Goal: Contribute content: Add original content to the website for others to see

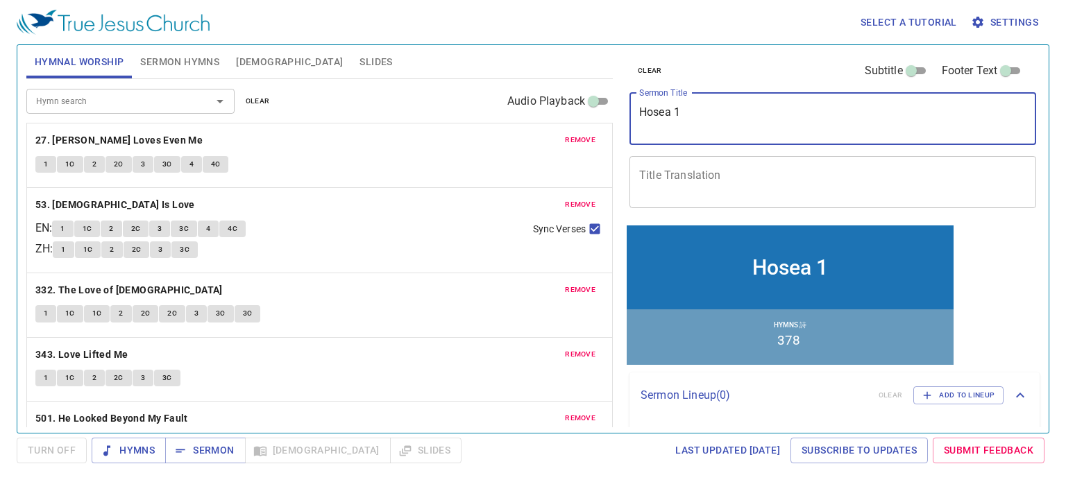
click at [774, 111] on textarea "Hosea 1" at bounding box center [832, 118] width 387 height 26
type textarea "Hosea 2"
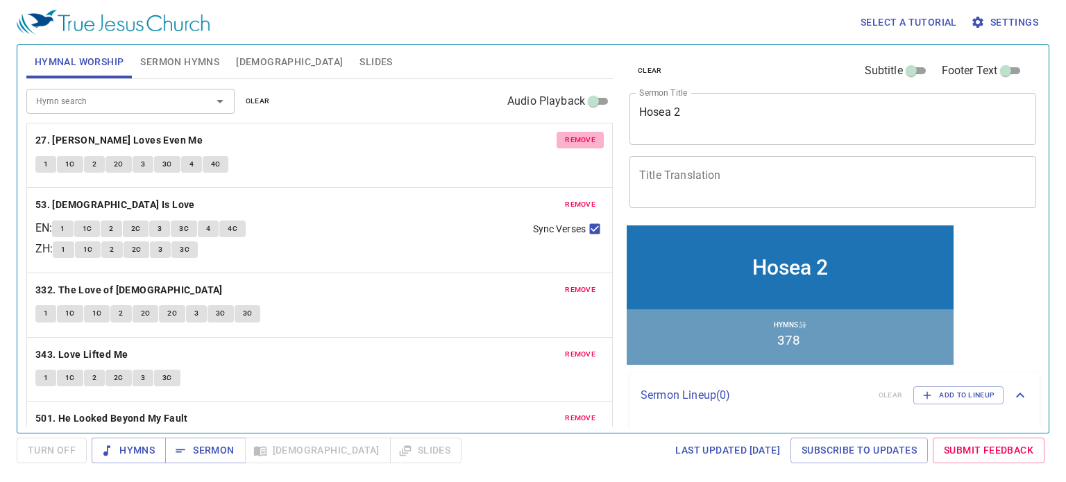
click at [571, 143] on span "remove" at bounding box center [580, 140] width 31 height 12
click at [571, 198] on span "remove" at bounding box center [580, 204] width 31 height 12
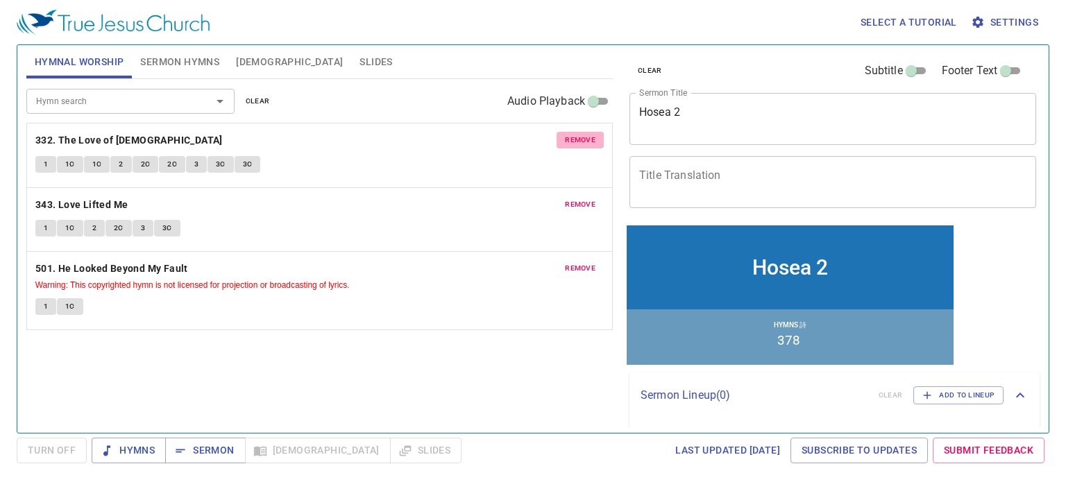
click at [571, 143] on span "remove" at bounding box center [580, 140] width 31 height 12
click at [571, 198] on span "remove" at bounding box center [580, 204] width 31 height 12
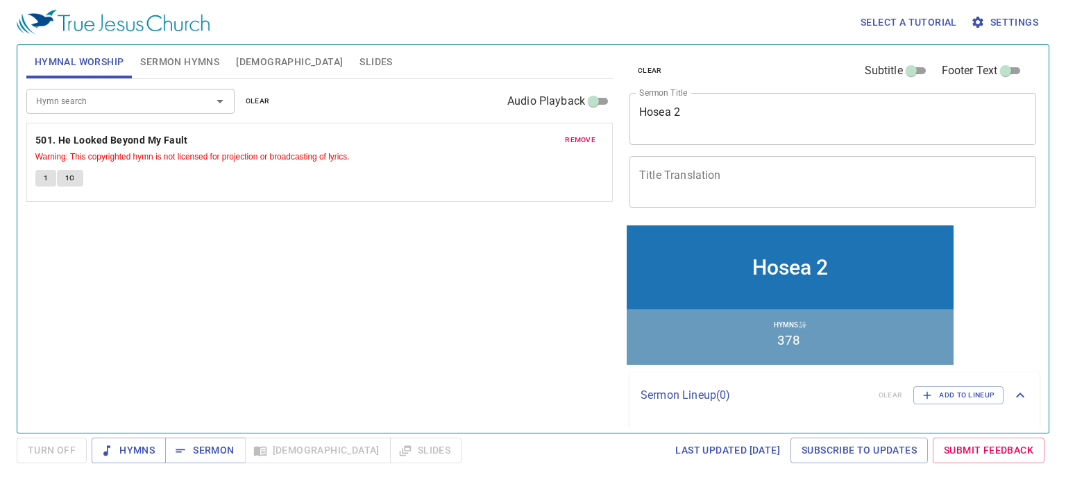
click at [571, 143] on span "remove" at bounding box center [580, 140] width 31 height 12
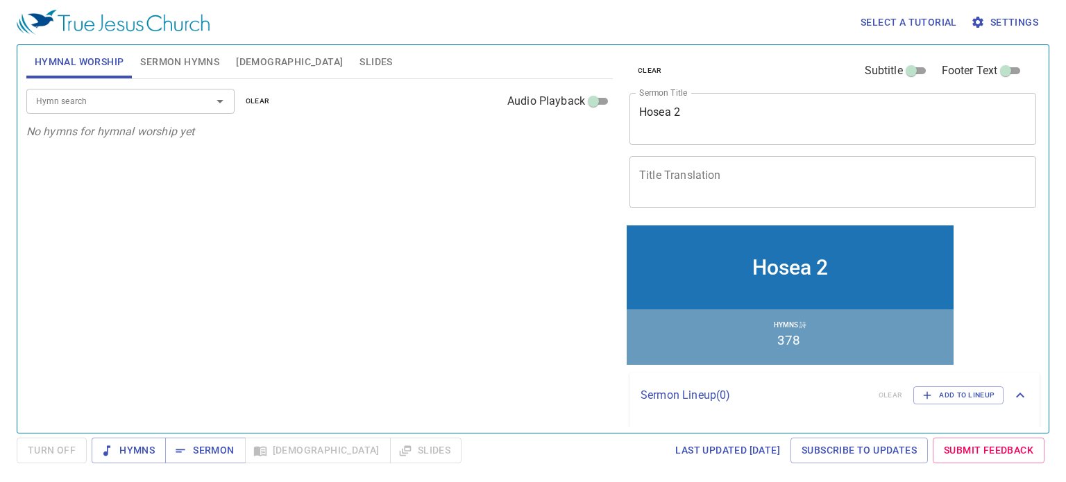
click at [174, 69] on span "Sermon Hymns" at bounding box center [179, 61] width 79 height 17
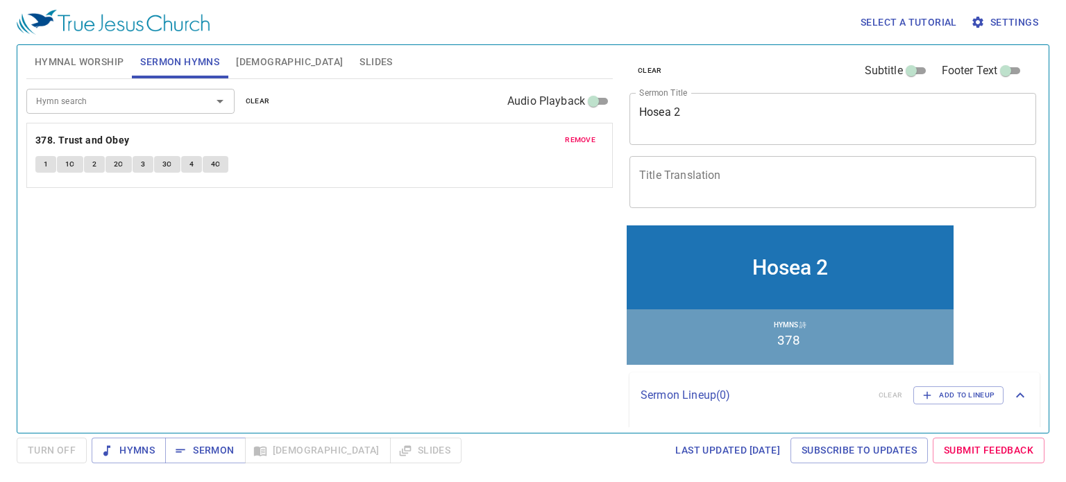
click at [575, 142] on span "remove" at bounding box center [580, 140] width 31 height 12
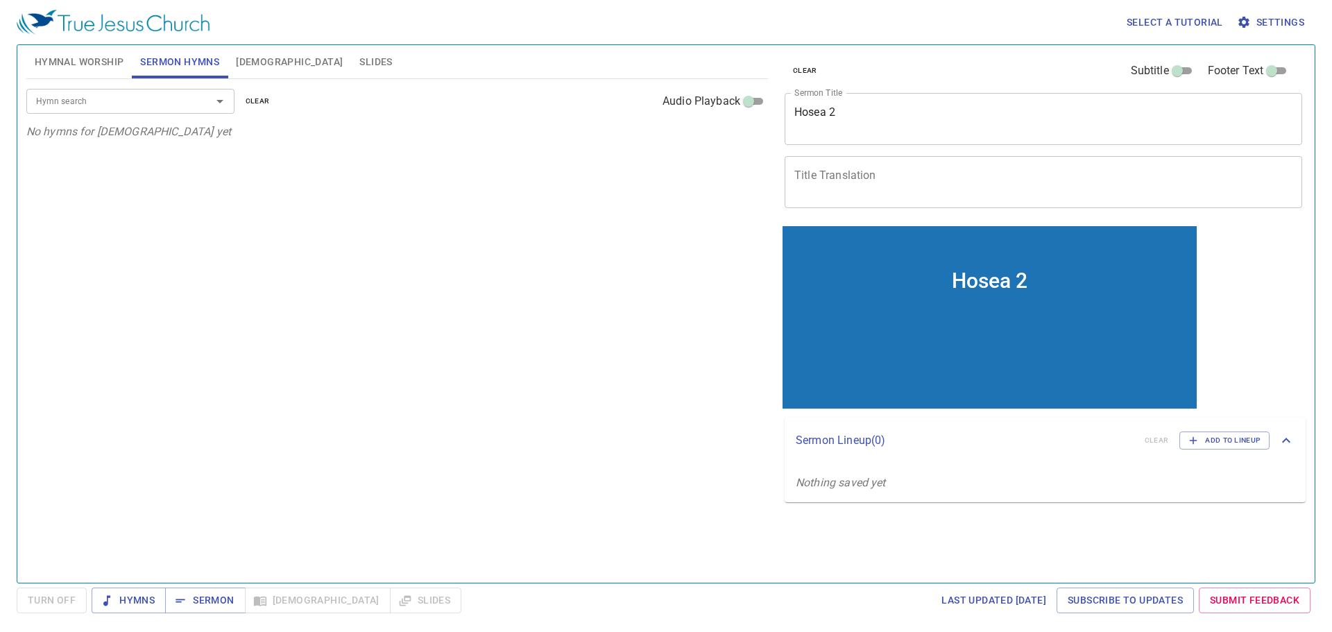
click at [61, 110] on div "Hymn search" at bounding box center [130, 101] width 208 height 24
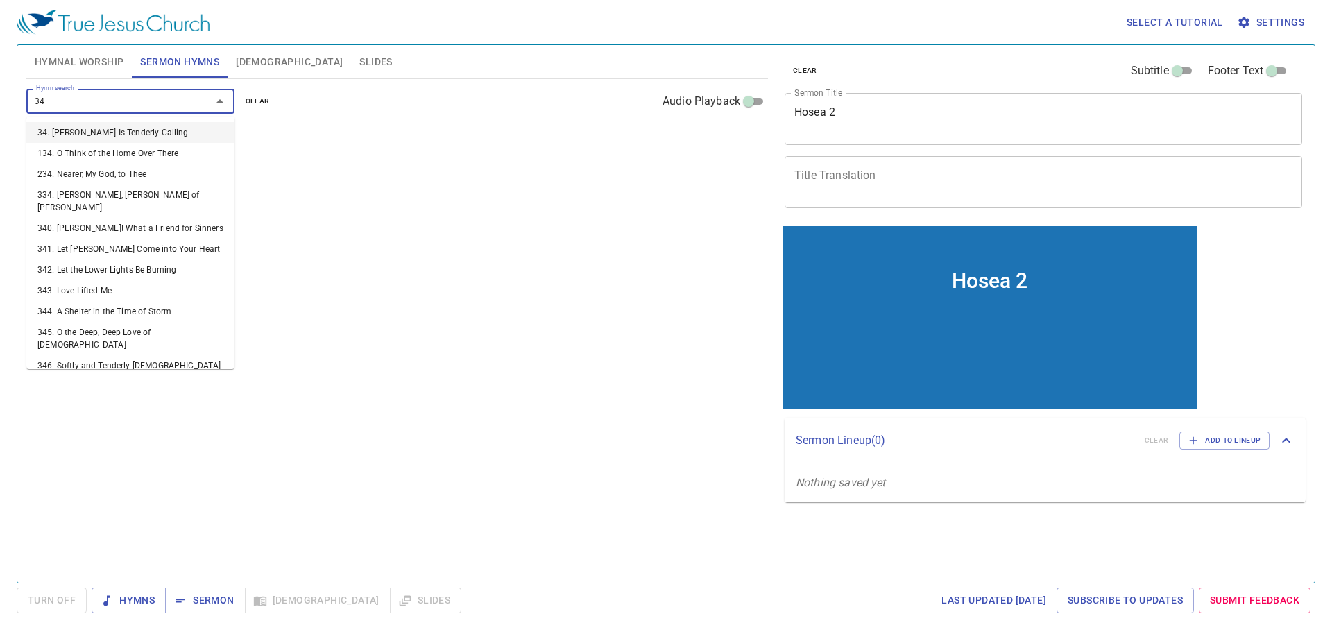
type input "345"
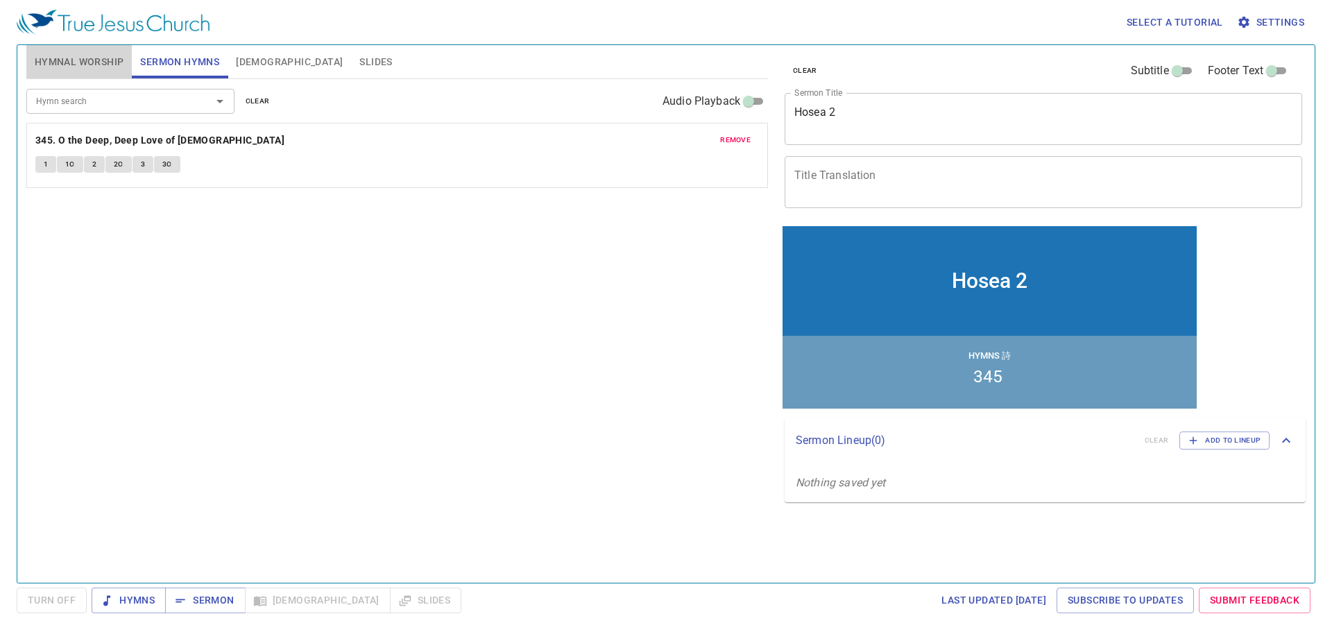
click at [78, 66] on span "Hymnal Worship" at bounding box center [80, 61] width 90 height 17
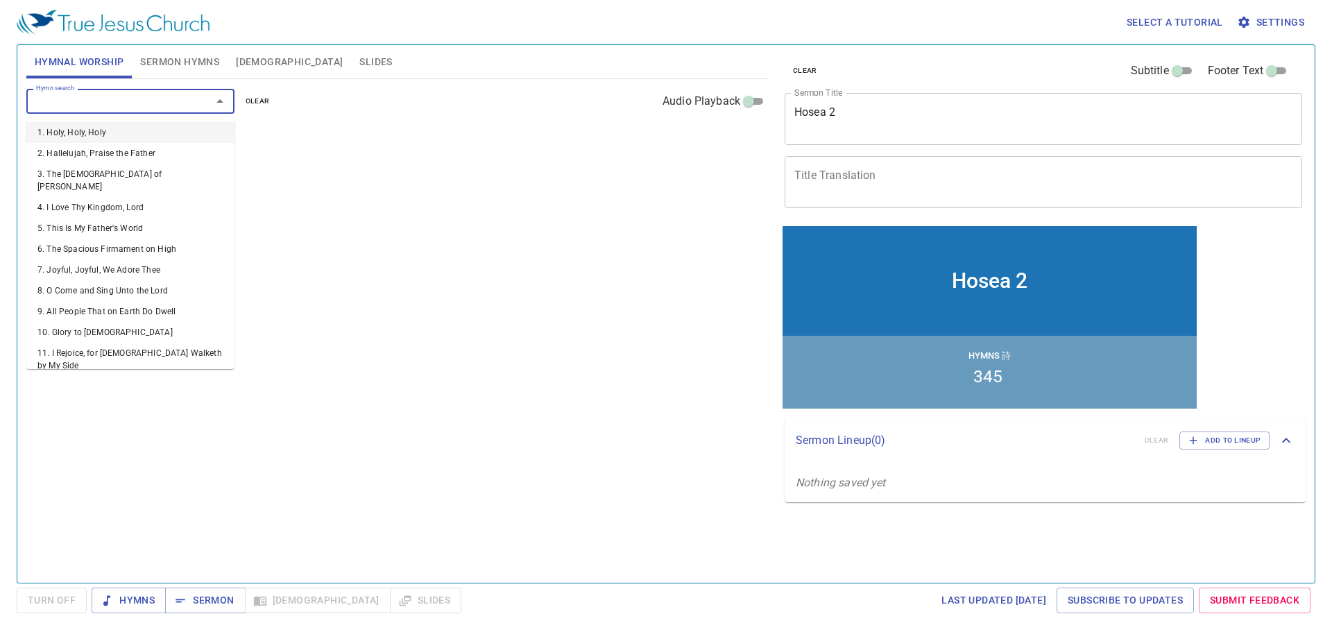
click at [101, 95] on input "Hymn search" at bounding box center [110, 101] width 159 height 16
type input "413"
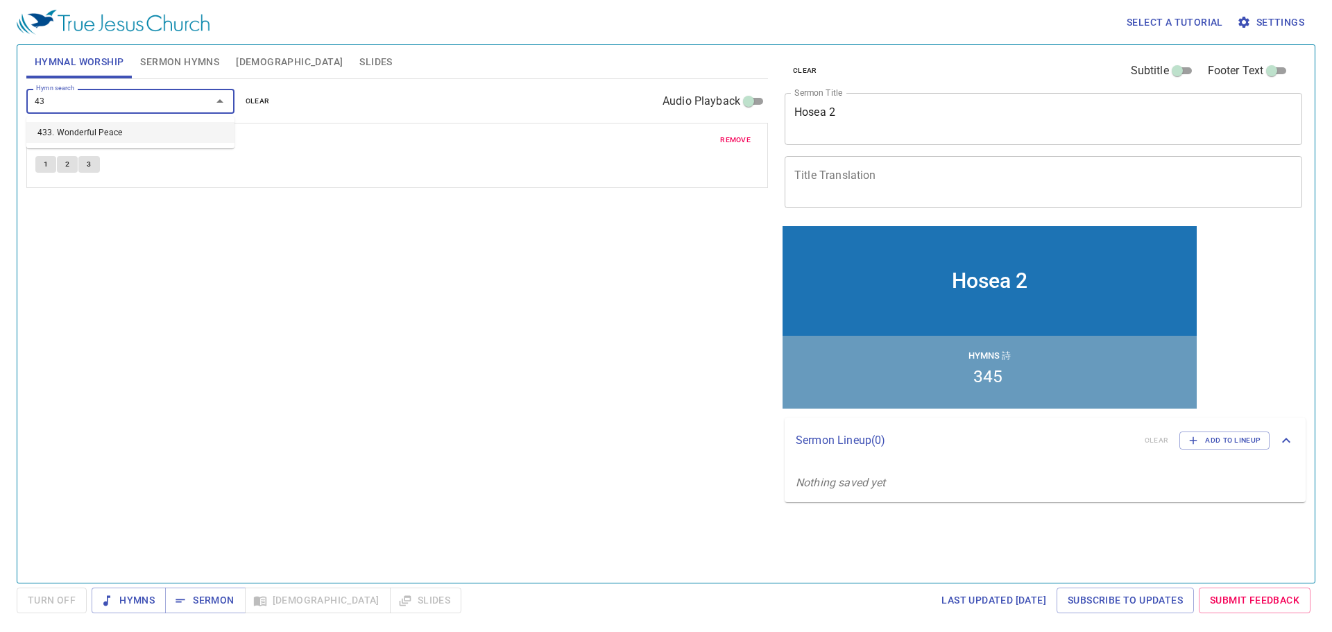
type input "432"
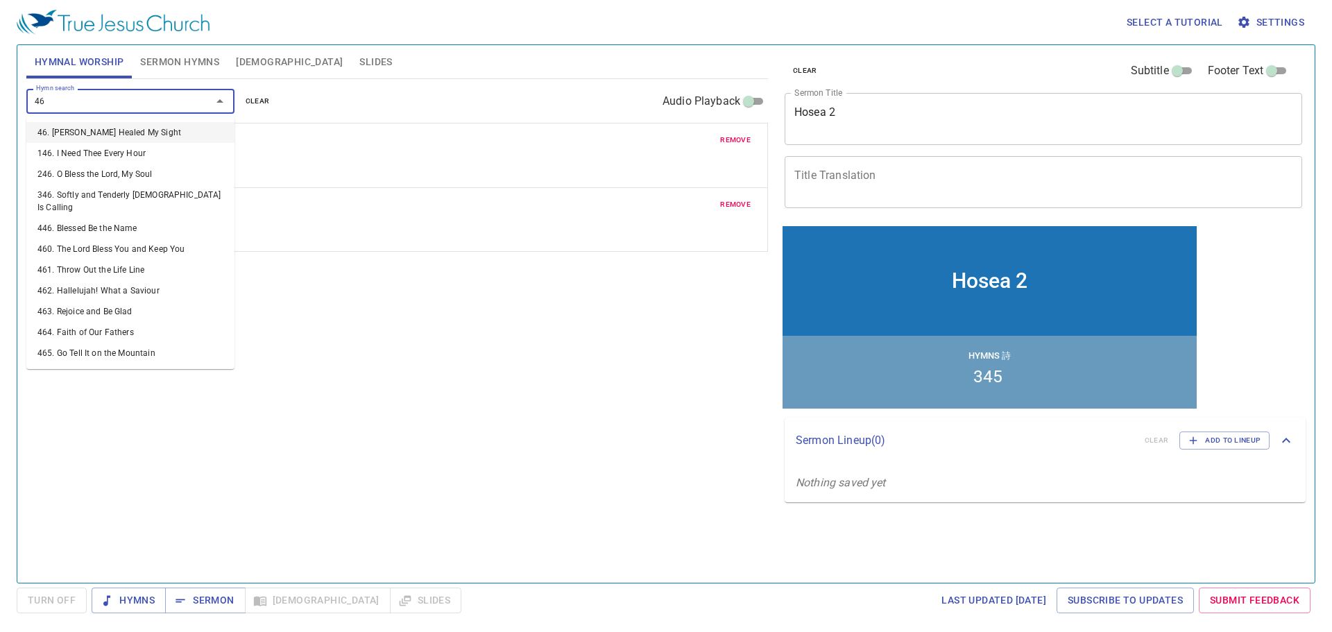
type input "467"
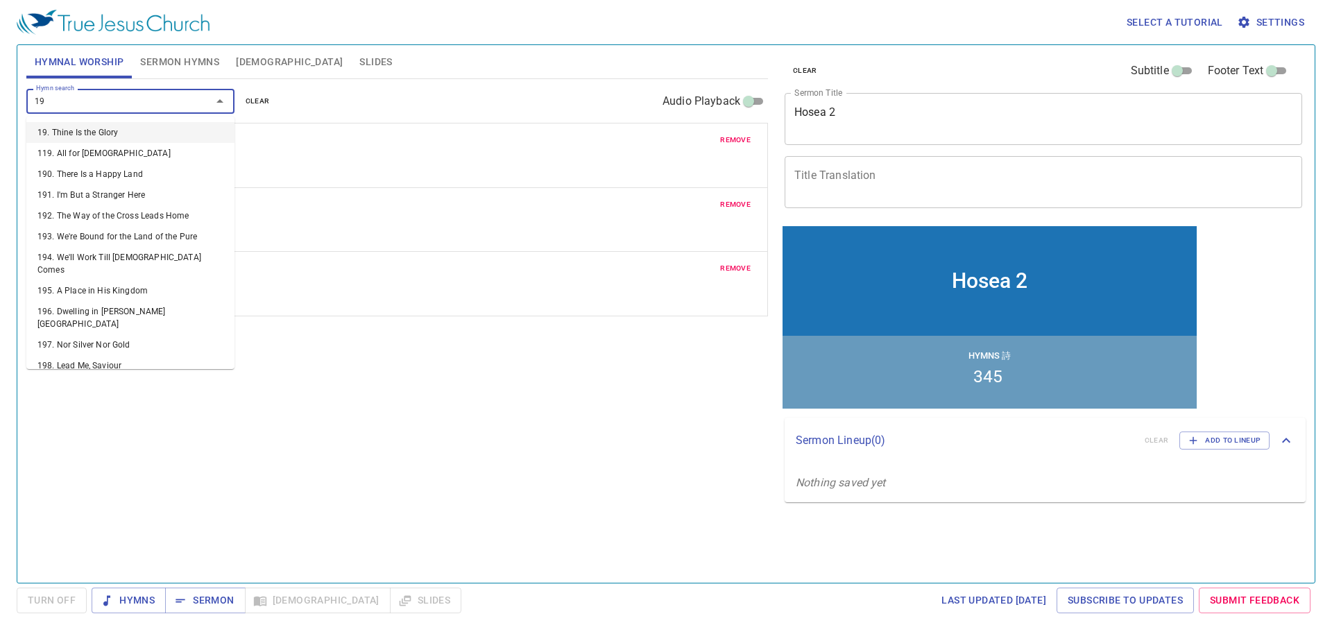
type input "198"
type input "329"
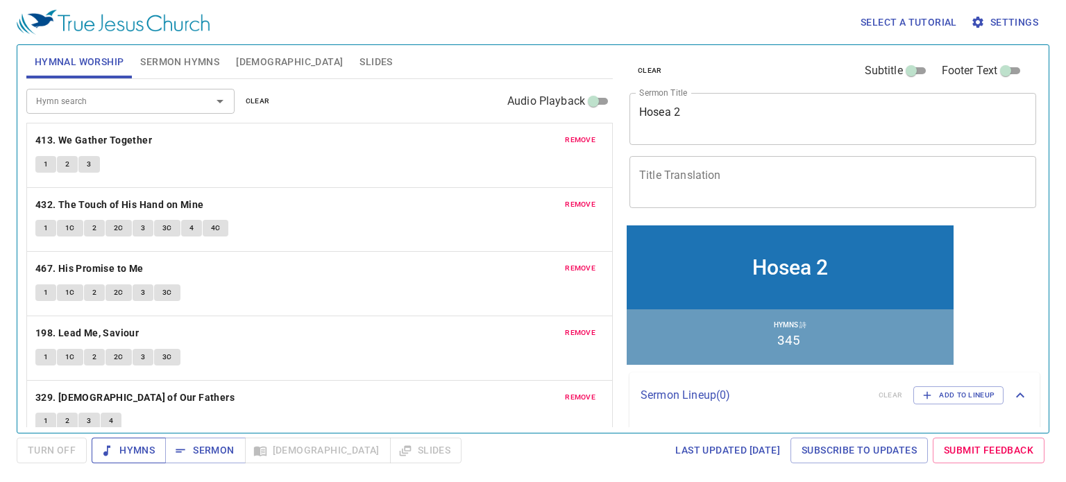
click at [126, 456] on span "Hymns" at bounding box center [129, 450] width 52 height 17
click at [447, 53] on div "Hymnal Worship Sermon Hymns Bible Slides" at bounding box center [319, 61] width 586 height 33
click at [84, 135] on b "413. We Gather Together" at bounding box center [93, 140] width 117 height 17
click at [39, 163] on button "1" at bounding box center [45, 164] width 21 height 17
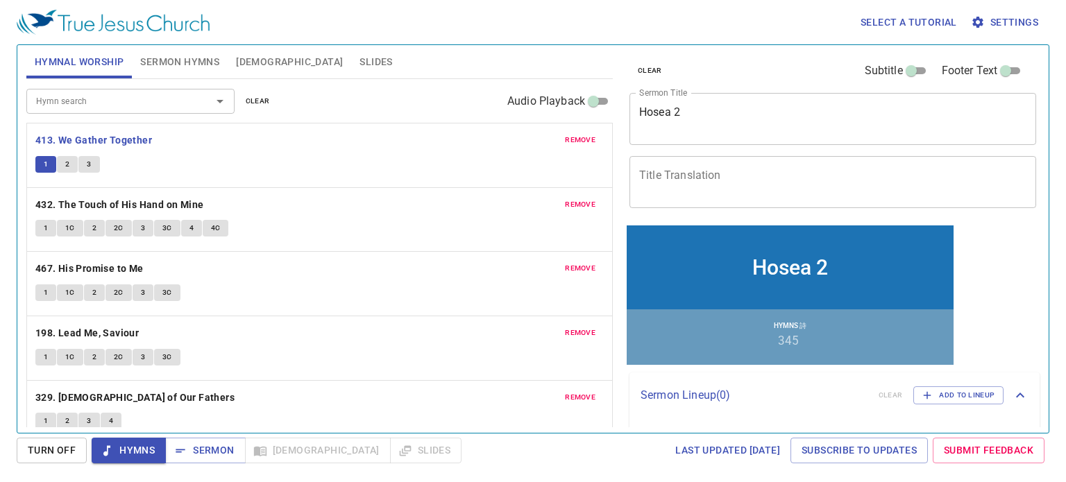
click at [389, 134] on p "413. We Gather Together" at bounding box center [319, 140] width 568 height 17
click at [69, 164] on button "2" at bounding box center [67, 164] width 21 height 17
click at [513, 71] on div "Hymnal Worship Sermon Hymns Bible Slides" at bounding box center [319, 61] width 586 height 33
click at [94, 160] on button "3" at bounding box center [88, 164] width 21 height 17
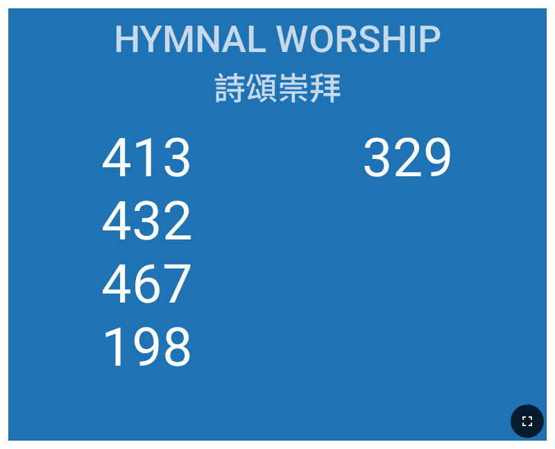
click at [532, 417] on icon "button" at bounding box center [527, 421] width 17 height 17
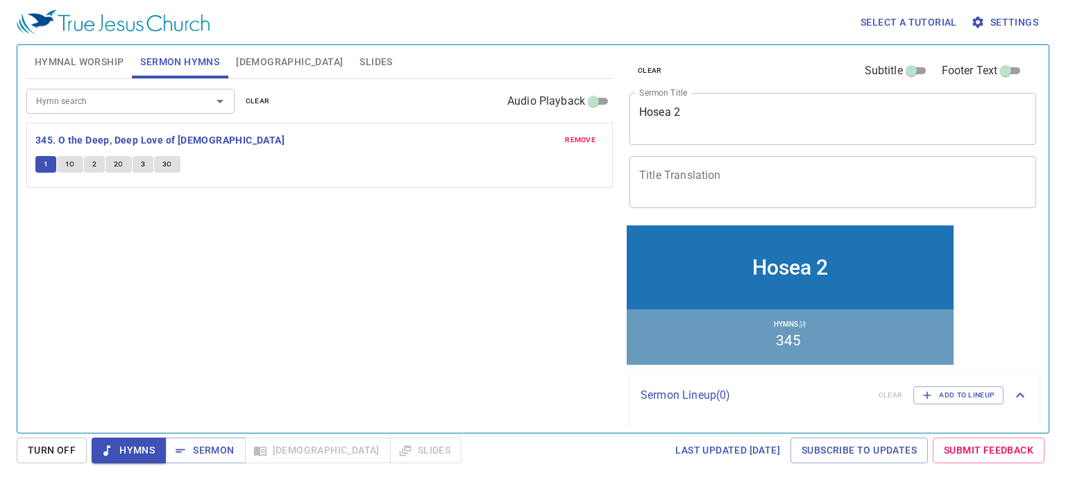
click at [114, 236] on div "Hymn search Hymn search clear Audio Playback remove 345. O the Deep, Deep Love …" at bounding box center [319, 250] width 586 height 342
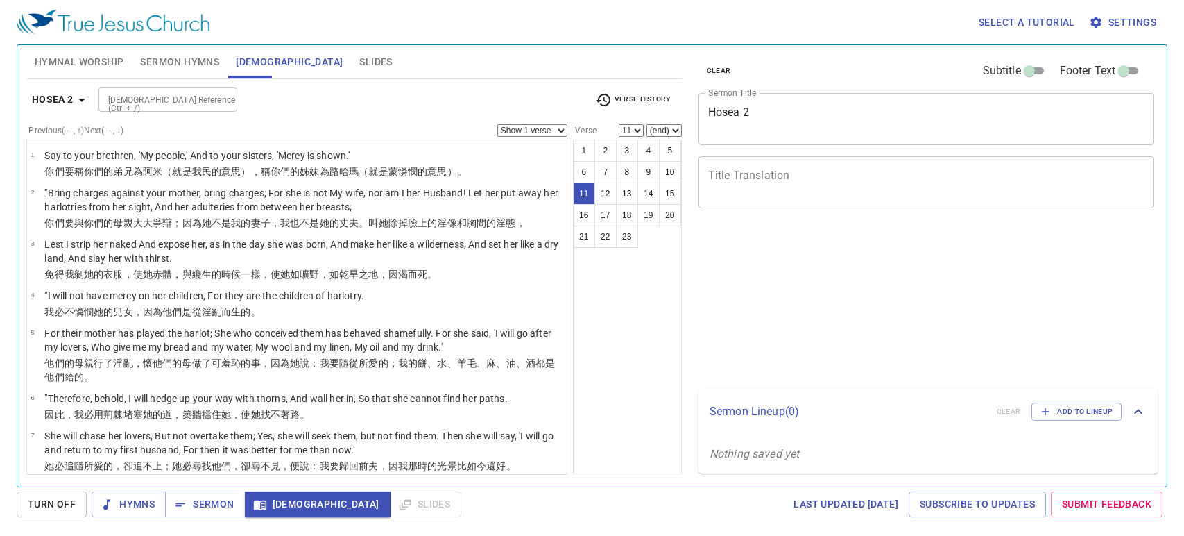
select select "11"
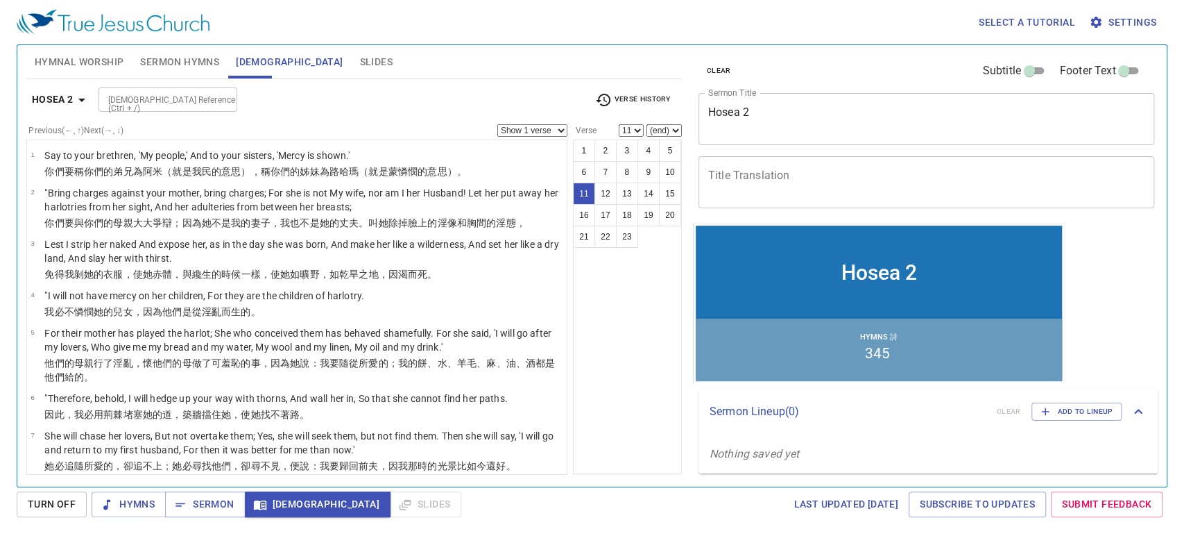
scroll to position [328, 0]
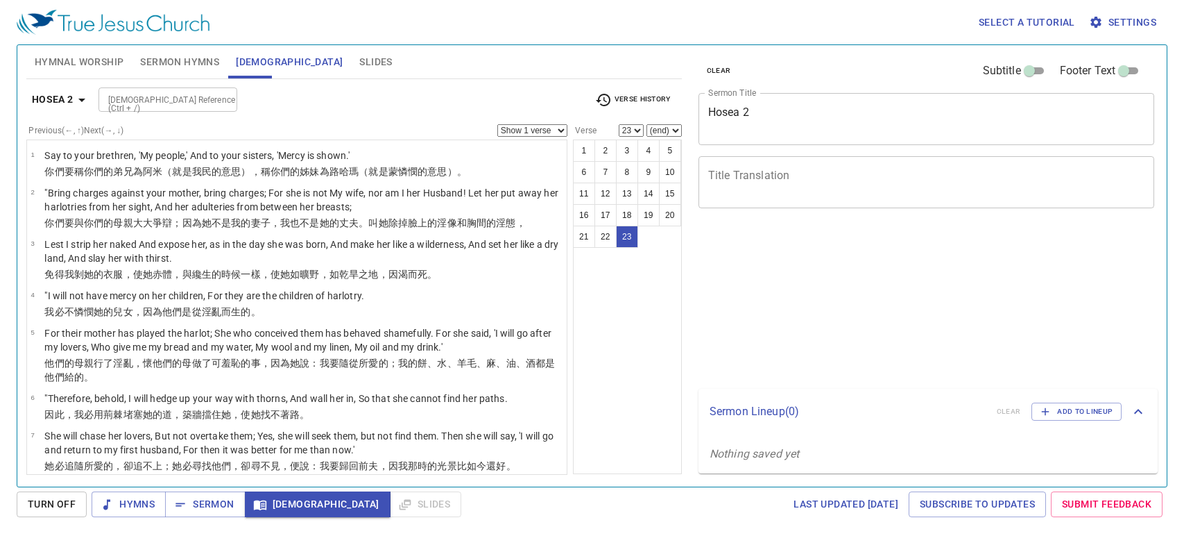
select select "23"
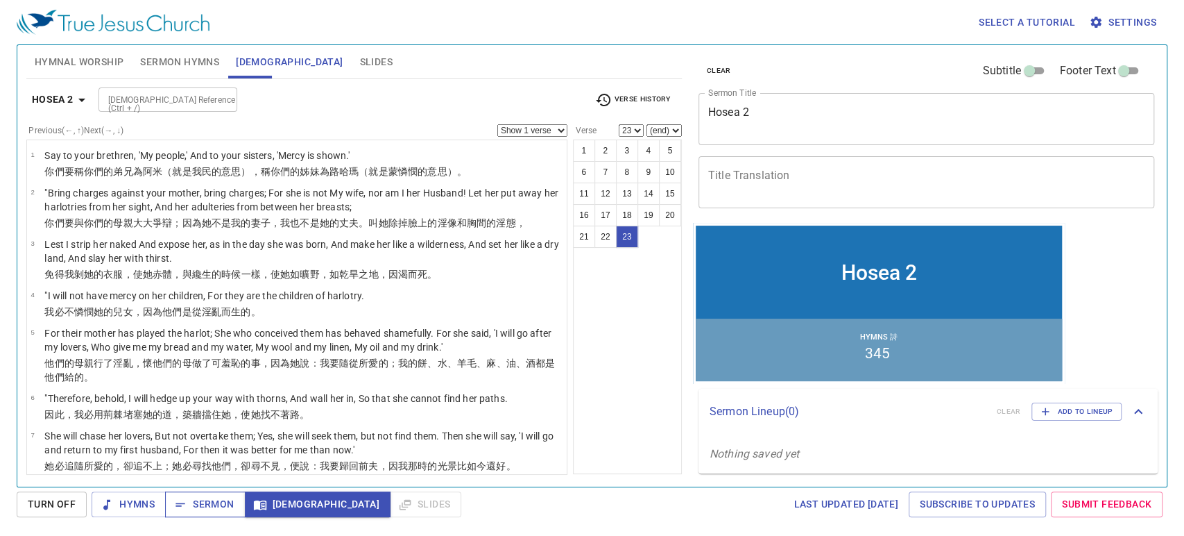
click at [219, 500] on span "Sermon" at bounding box center [205, 503] width 58 height 17
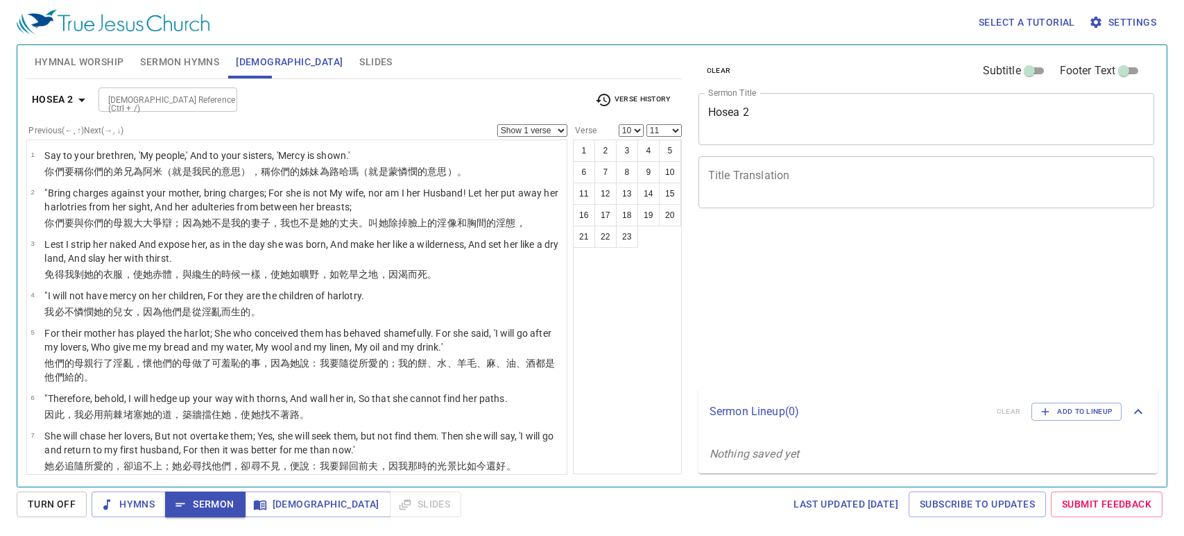
select select "10"
select select "11"
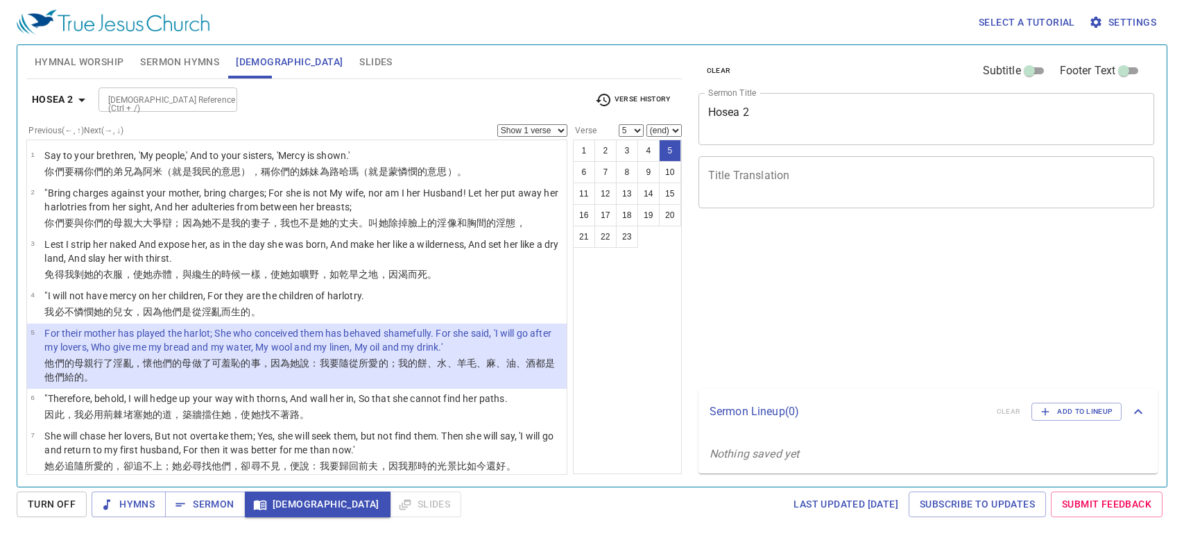
select select "5"
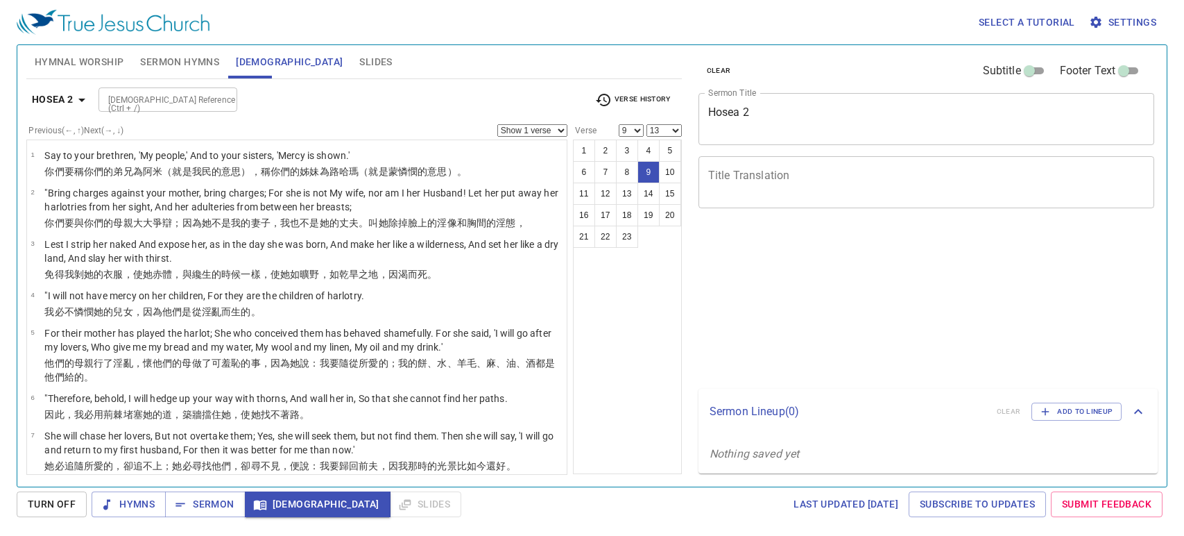
select select "9"
select select "13"
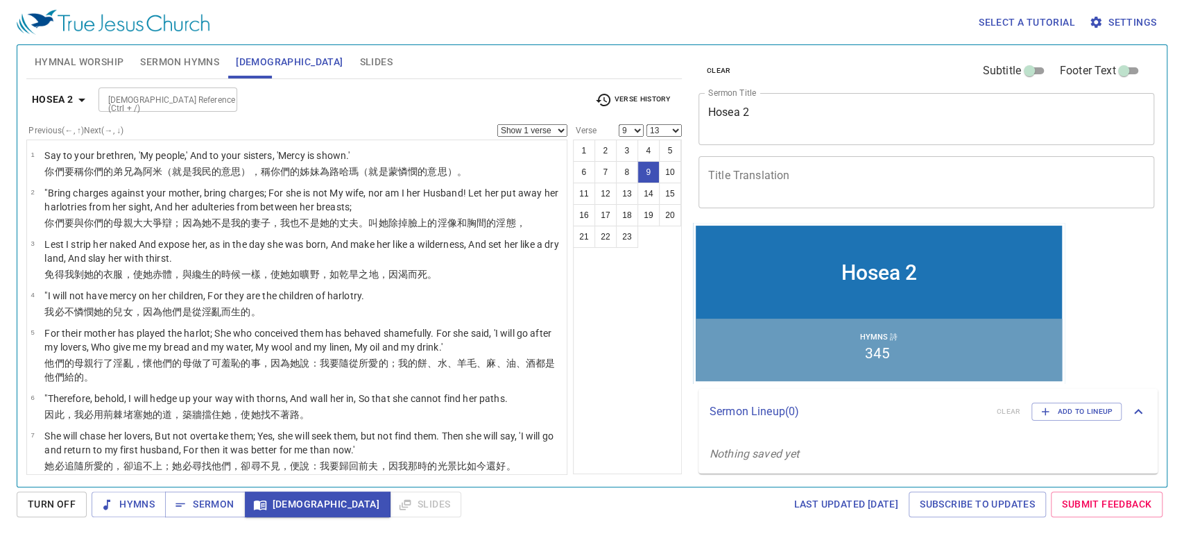
click at [648, 343] on div "1 2 3 4 5 6 7 8 9 10 11 12 13 14 15 16 17 18 19 20 21 22 23" at bounding box center [627, 306] width 109 height 334
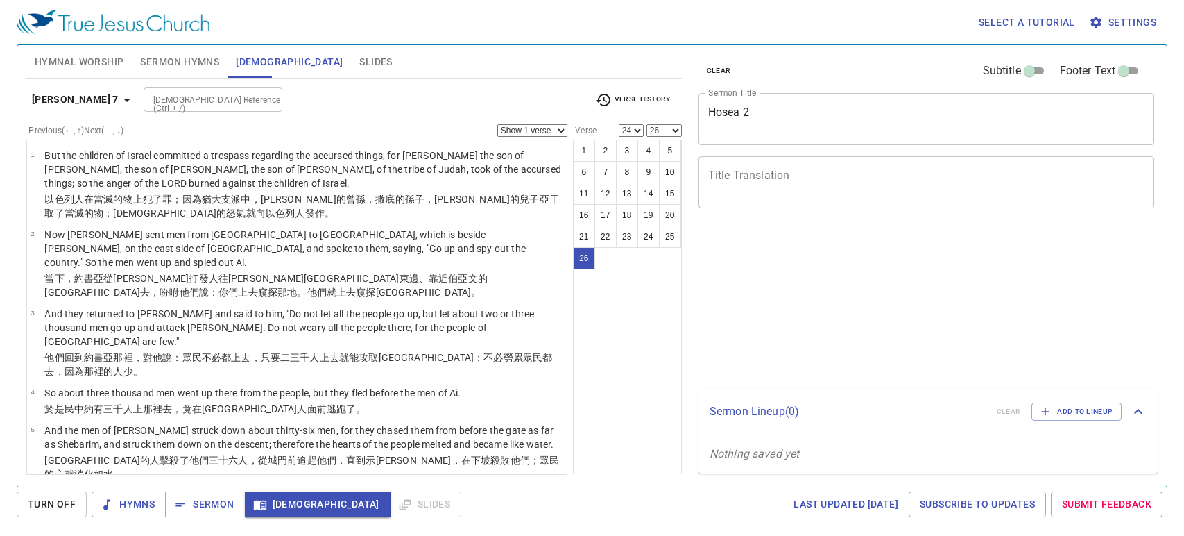
select select "24"
select select "26"
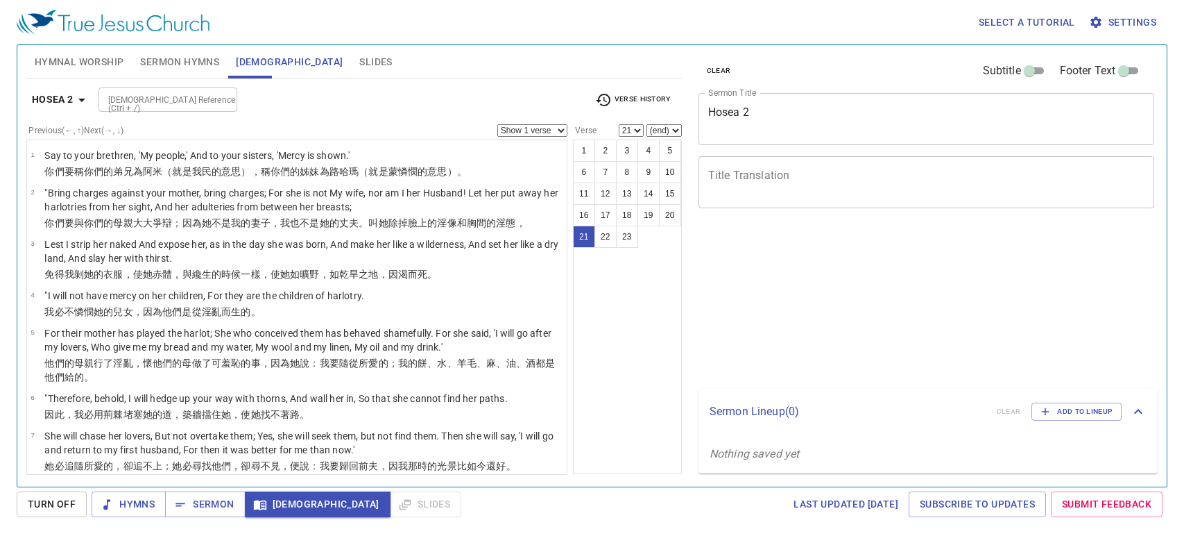
select select "21"
select select "23"
